Goal: Check status

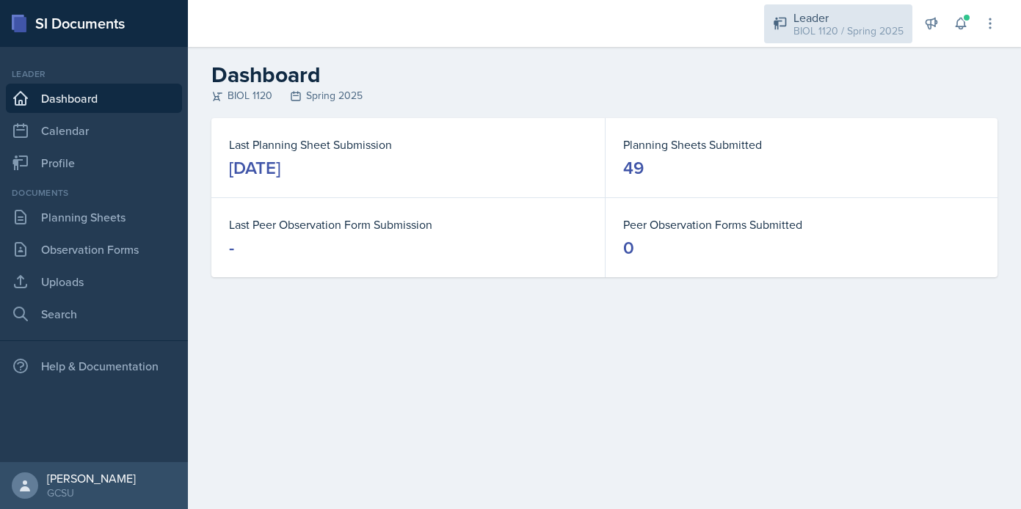
click at [826, 18] on div "Leader" at bounding box center [848, 18] width 110 height 18
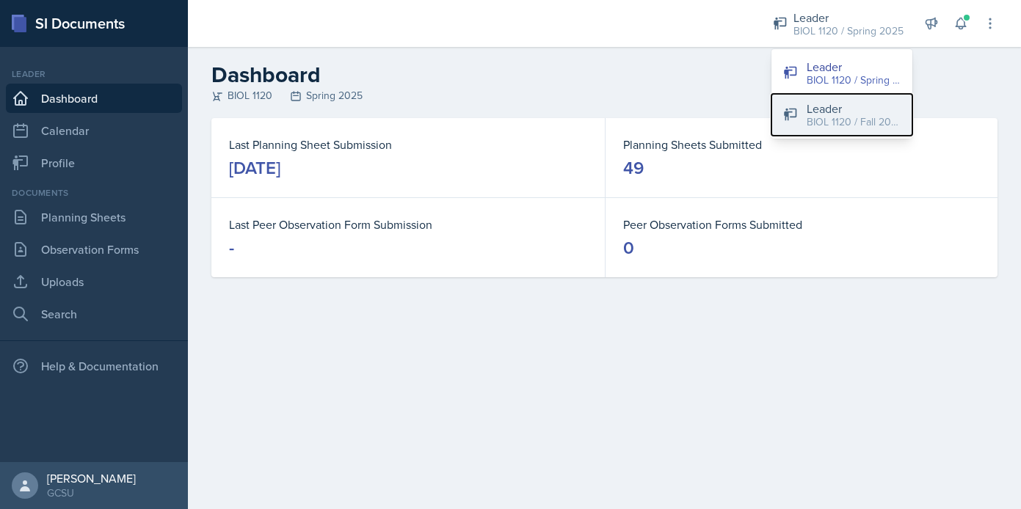
click at [837, 103] on div "Leader" at bounding box center [854, 109] width 94 height 18
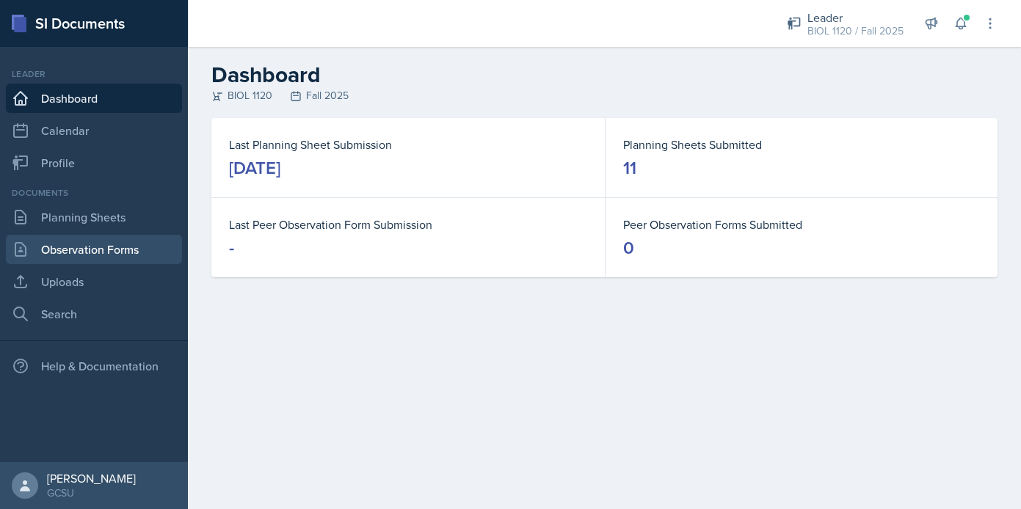
click at [90, 243] on link "Observation Forms" at bounding box center [94, 249] width 176 height 29
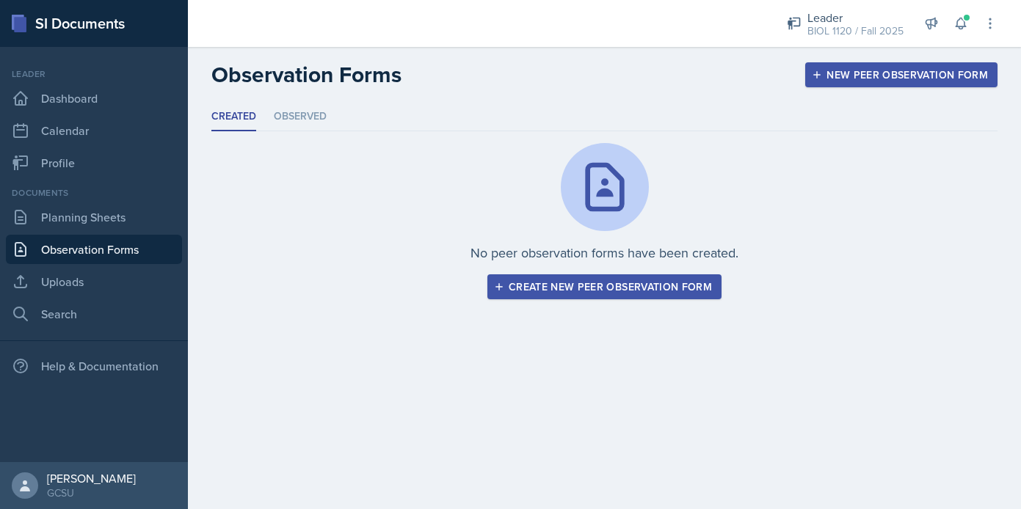
click at [83, 200] on div "Documents Planning Sheets Observation Forms Uploads Search" at bounding box center [94, 257] width 176 height 142
click at [88, 206] on link "Planning Sheets" at bounding box center [94, 217] width 176 height 29
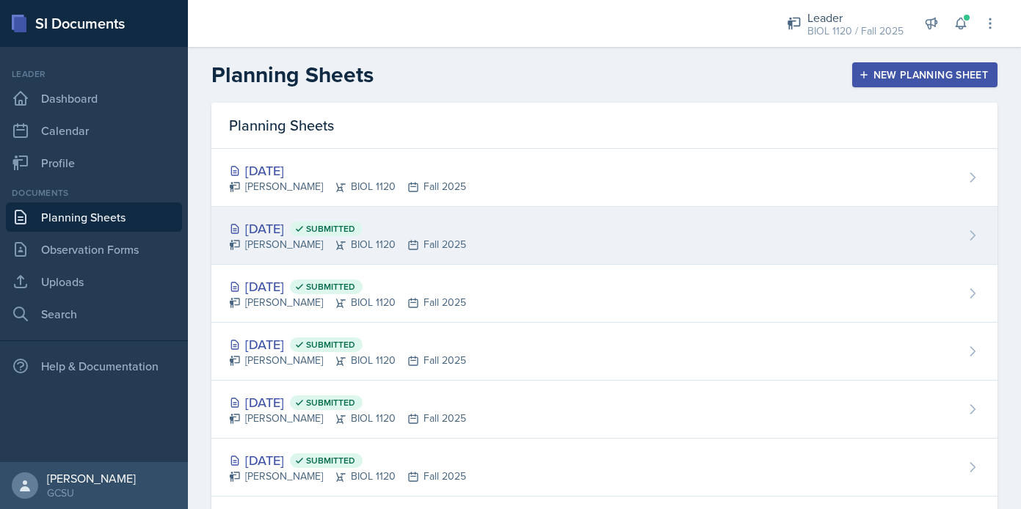
click at [684, 224] on div "[DATE] Submitted [PERSON_NAME] BIOL 1120 Fall 2025" at bounding box center [604, 236] width 786 height 58
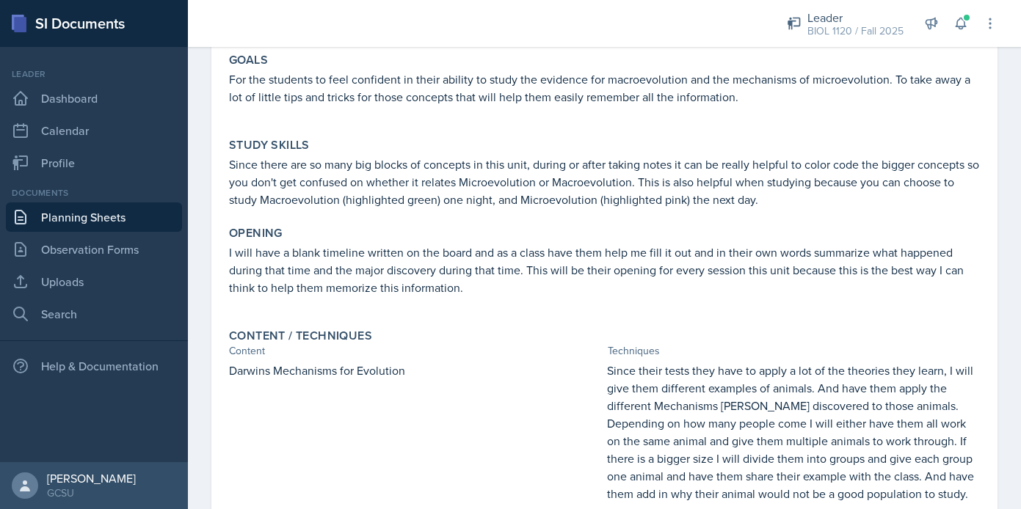
scroll to position [137, 0]
click at [977, 302] on p at bounding box center [604, 305] width 751 height 15
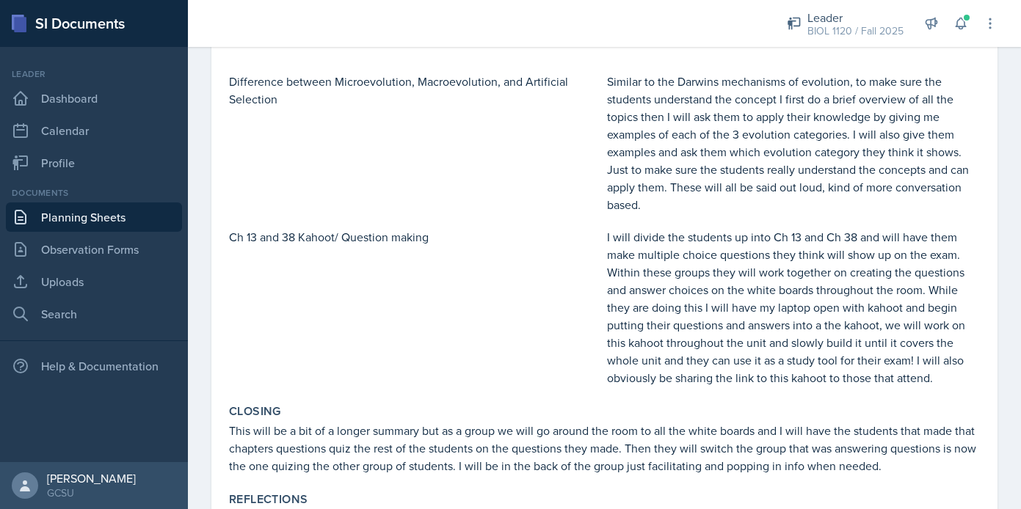
scroll to position [601, 0]
